Goal: Transaction & Acquisition: Purchase product/service

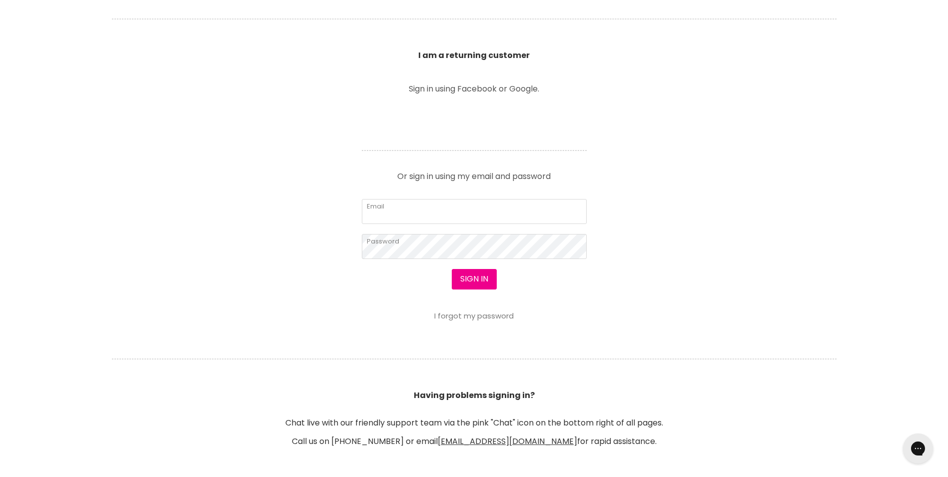
scroll to position [350, 0]
type input "koutsoukisanita@gmail.com"
click at [480, 279] on button "Sign in" at bounding box center [474, 277] width 45 height 20
click at [475, 275] on button "Sign in" at bounding box center [474, 277] width 45 height 20
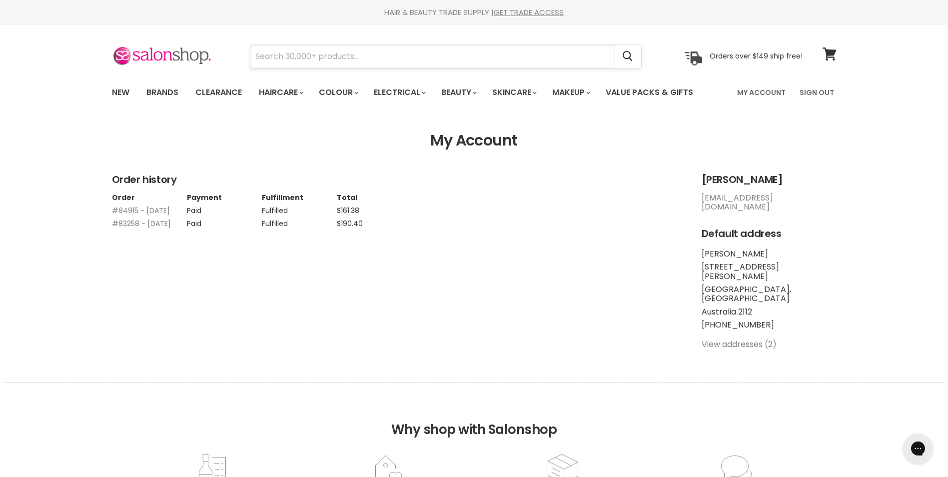
click at [320, 55] on input "Search" at bounding box center [432, 56] width 364 height 23
type input "muk"
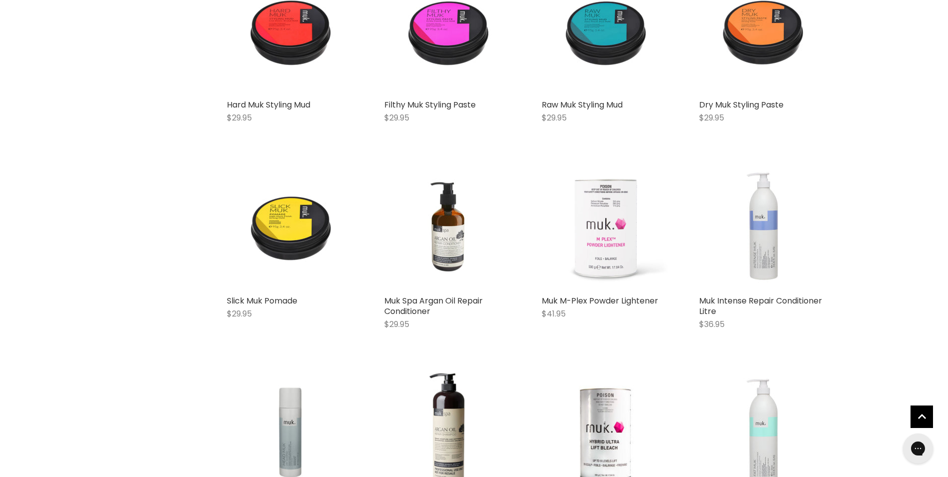
scroll to position [2248, 0]
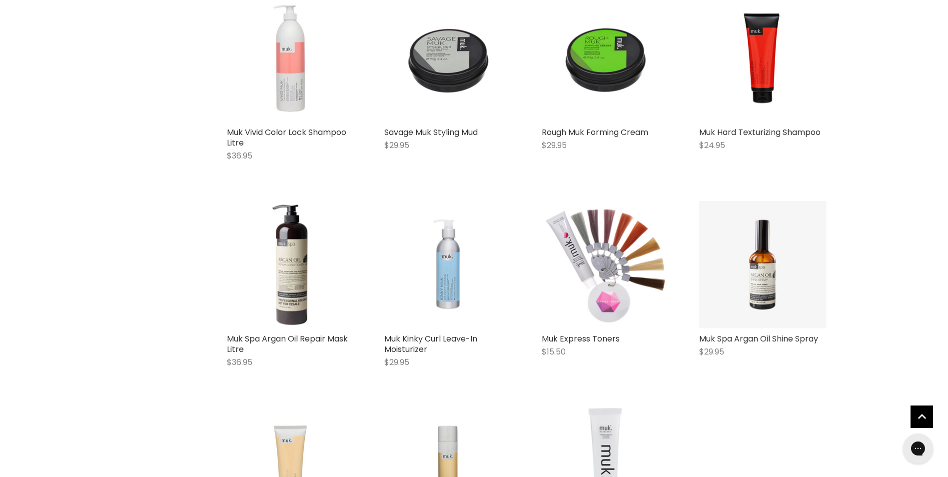
scroll to position [4397, 0]
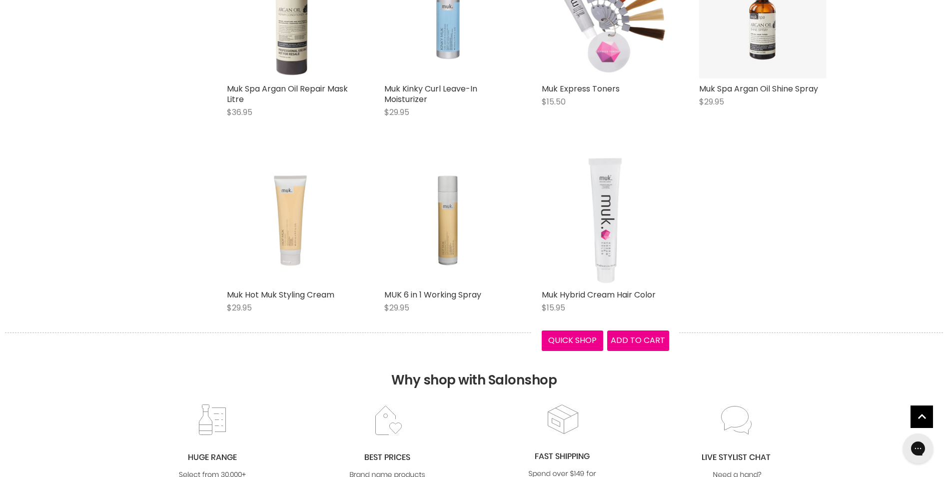
click at [595, 184] on img "Main content" at bounding box center [605, 220] width 106 height 127
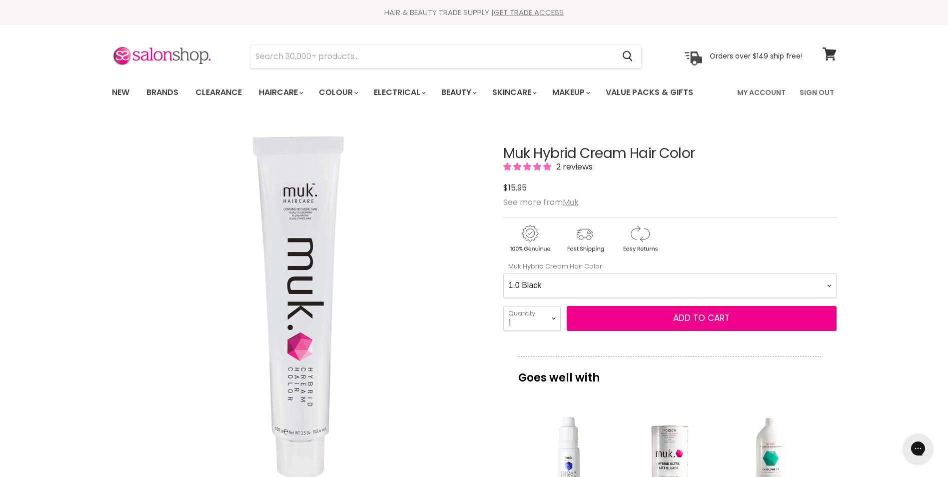
click at [574, 282] on Color-0-0 "1.0 Black 1.11 Blue Black Intense Ash 2.0 Darkest Brown 3.0 Dark Brown 3.11 Dar…" at bounding box center [669, 285] width 333 height 25
select Color-0-0 "9.0 Very Light Blonde"
click at [503, 273] on Color-0-0 "1.0 Black 1.11 Blue Black Intense Ash 2.0 Darkest Brown 3.0 Dark Brown 3.11 Dar…" at bounding box center [669, 285] width 333 height 25
click at [557, 319] on select "1 2 3 4 5 6 7 8 9 10+" at bounding box center [531, 318] width 57 height 25
select select "4"
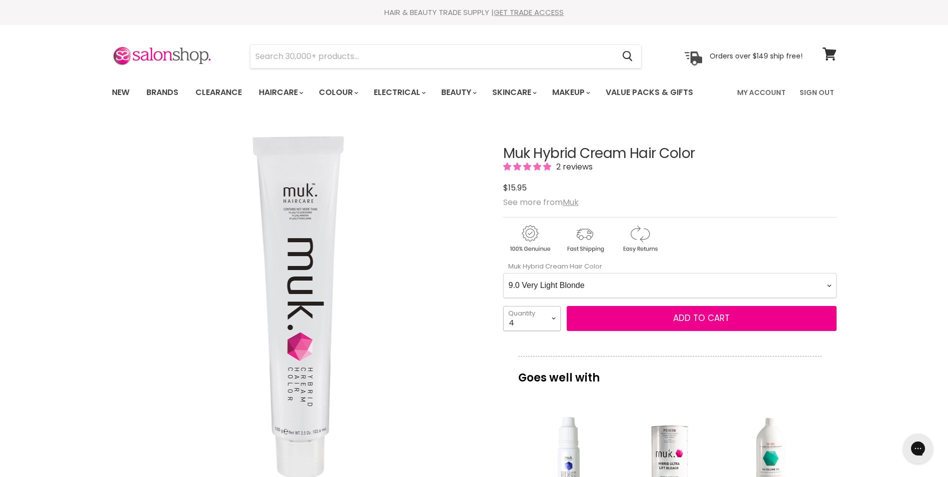
click at [503, 306] on select "1 2 3 4 5 6 7 8 9 10+" at bounding box center [531, 318] width 57 height 25
type input "4"
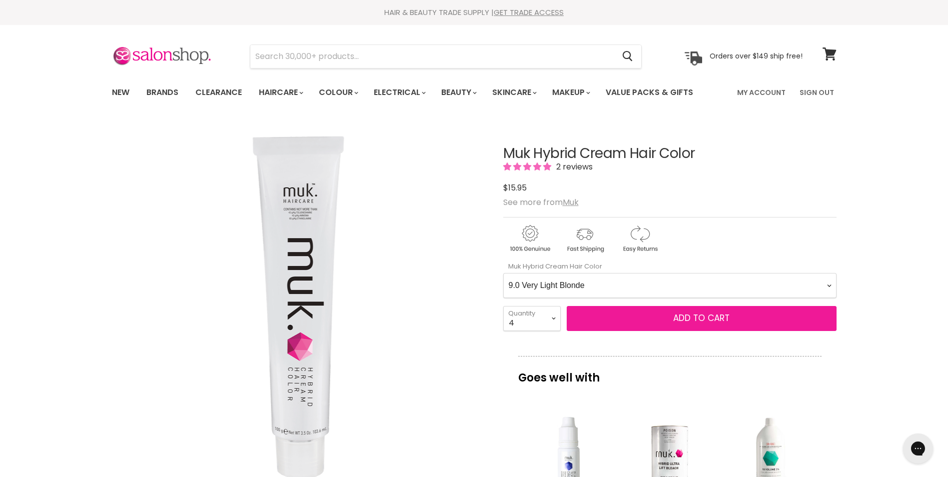
click at [712, 317] on span "Add to cart" at bounding box center [701, 318] width 56 height 12
